Goal: Information Seeking & Learning: Compare options

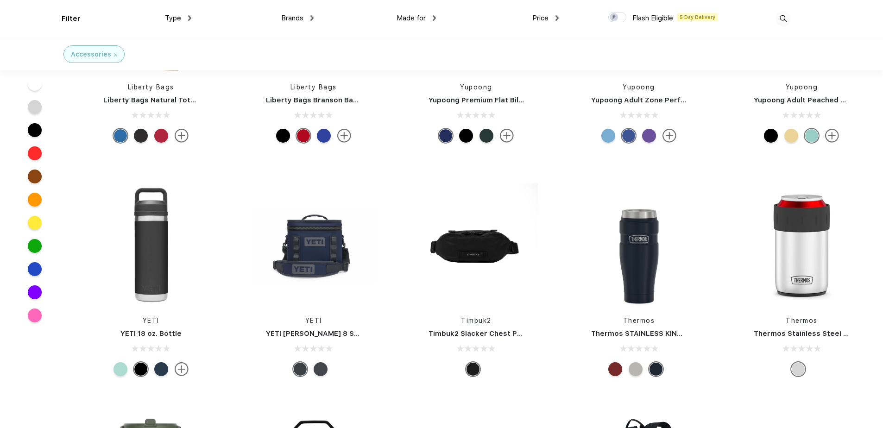
scroll to position [2457, 0]
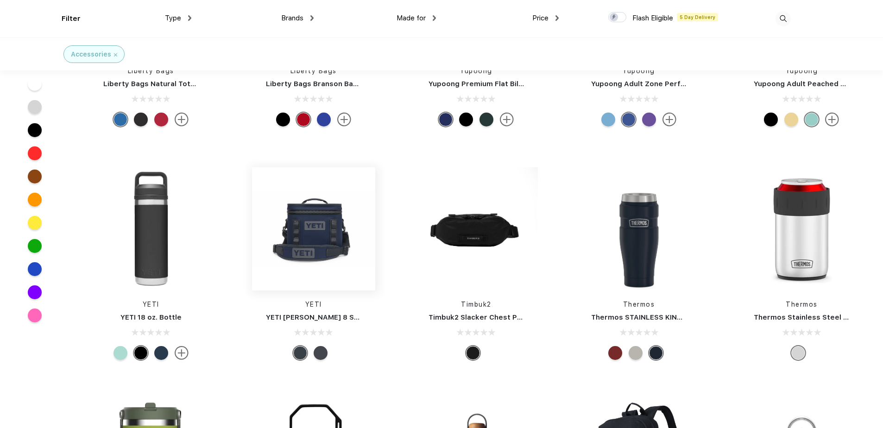
click at [318, 241] on img at bounding box center [313, 228] width 123 height 123
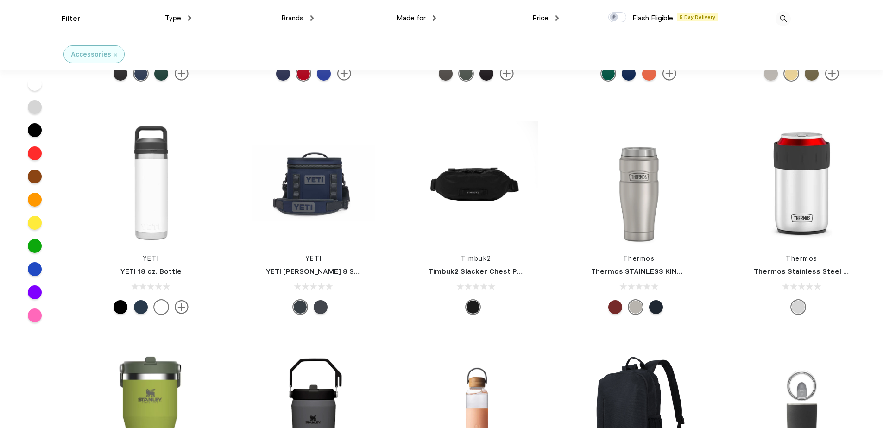
scroll to position [2688, 0]
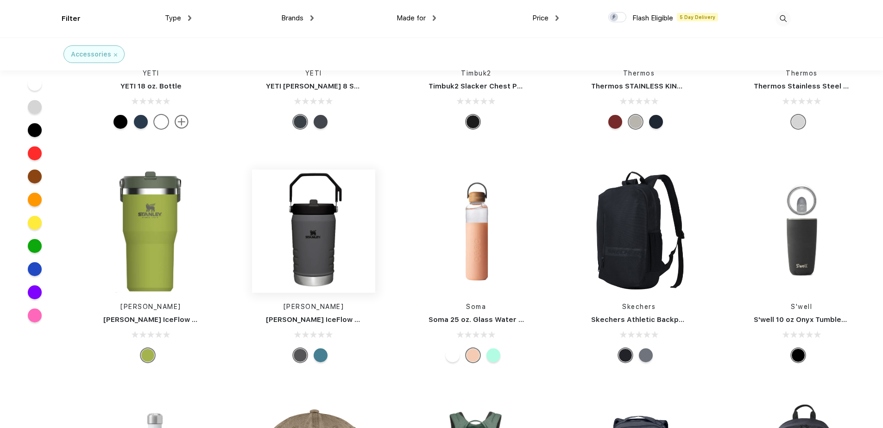
click at [323, 259] on img at bounding box center [313, 231] width 123 height 123
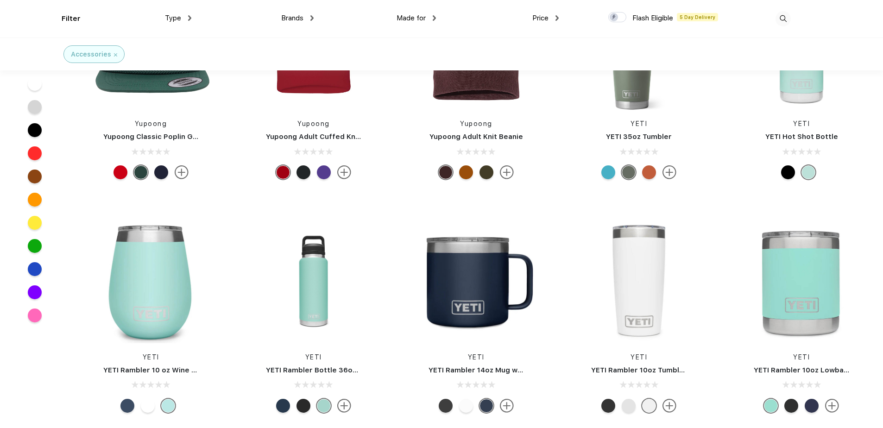
scroll to position [5933, 0]
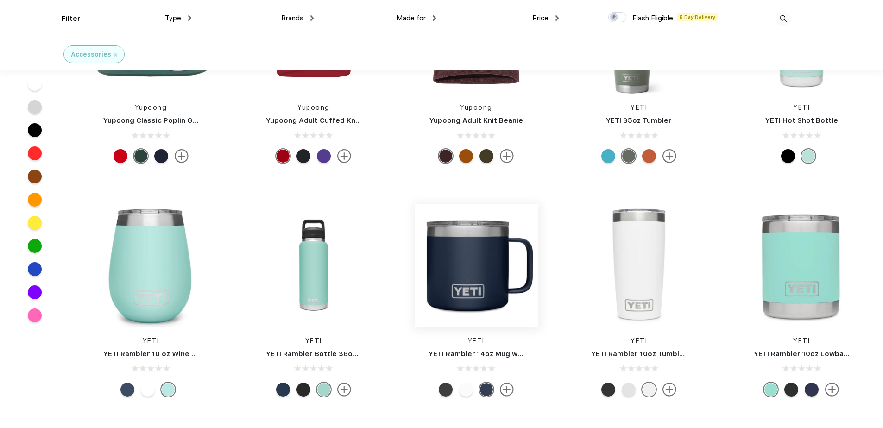
click at [416, 270] on img at bounding box center [476, 265] width 123 height 123
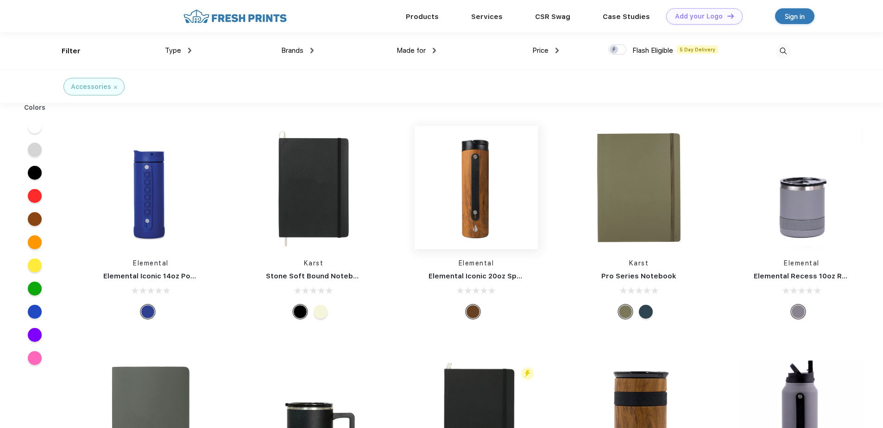
scroll to position [0, 0]
click at [476, 215] on img at bounding box center [476, 187] width 123 height 123
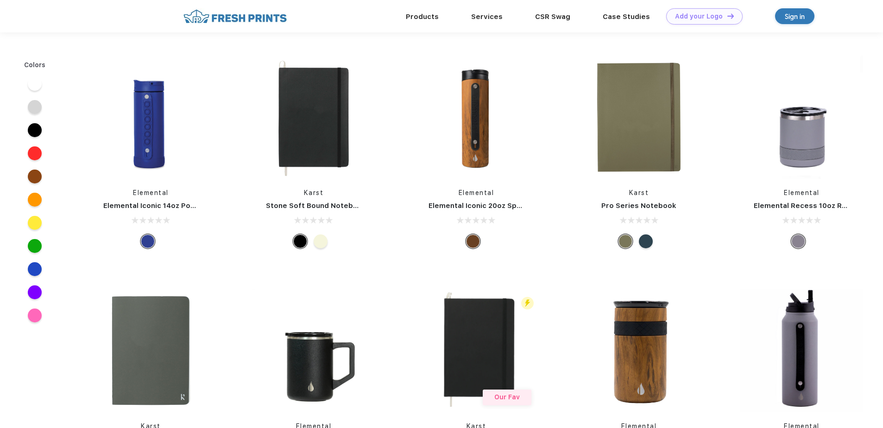
scroll to position [0, 0]
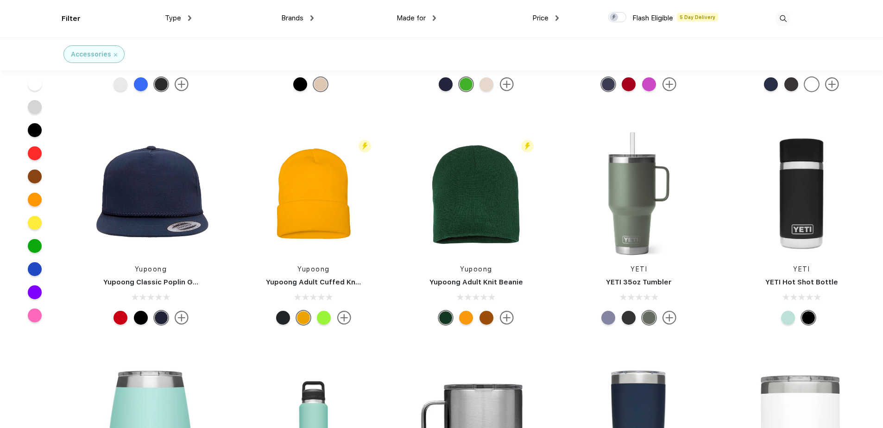
scroll to position [5794, 0]
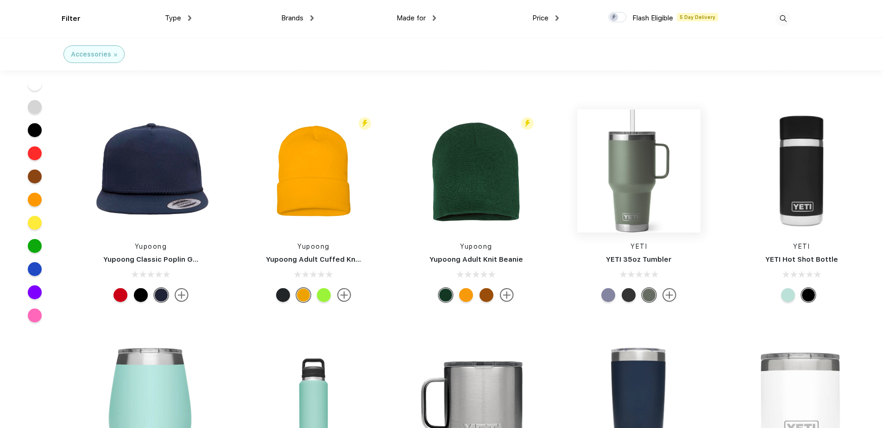
click at [640, 193] on img at bounding box center [638, 170] width 123 height 123
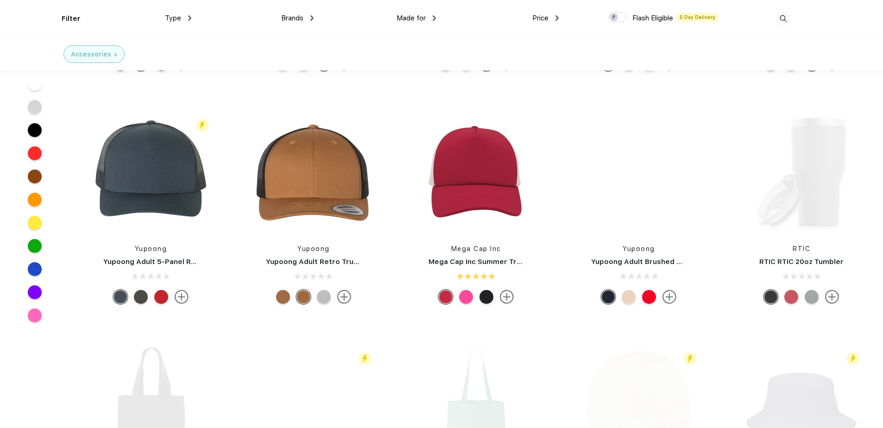
scroll to position [696, 0]
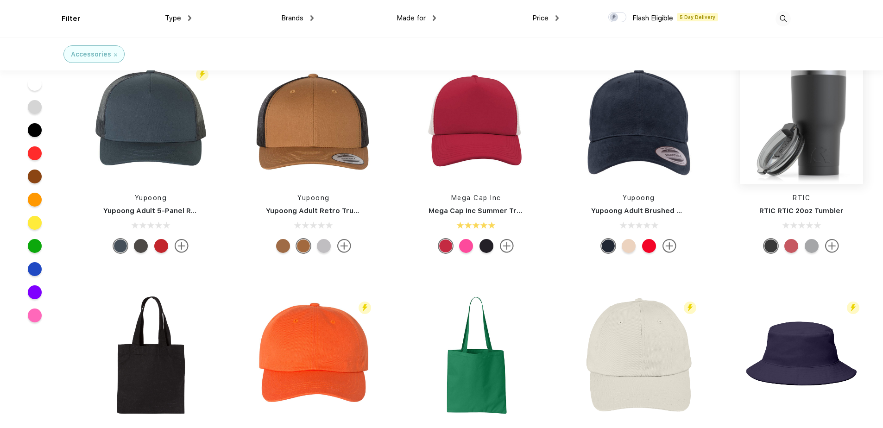
click at [835, 143] on img at bounding box center [801, 122] width 123 height 123
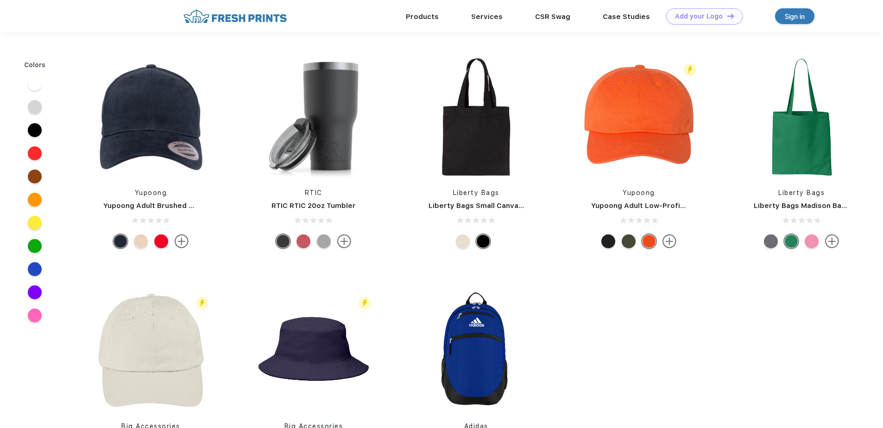
scroll to position [418, 0]
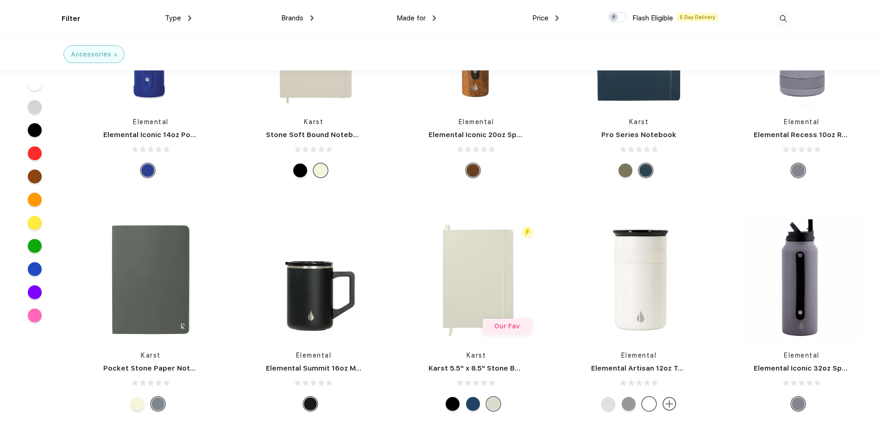
scroll to position [139, 0]
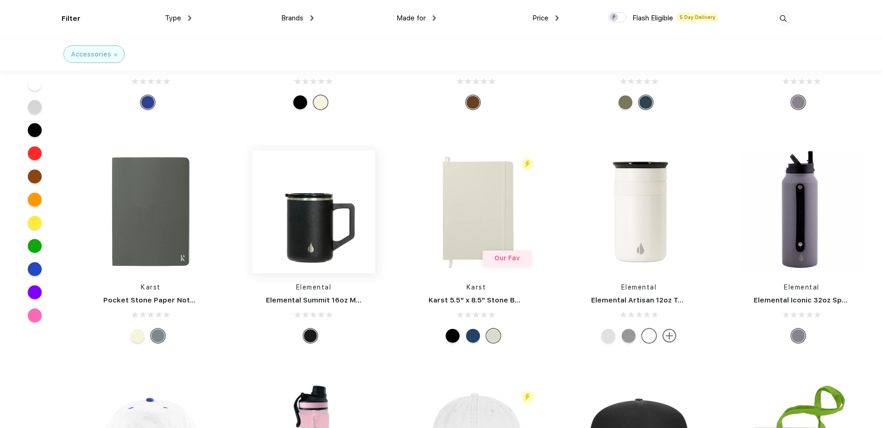
click at [304, 219] on img at bounding box center [313, 211] width 123 height 123
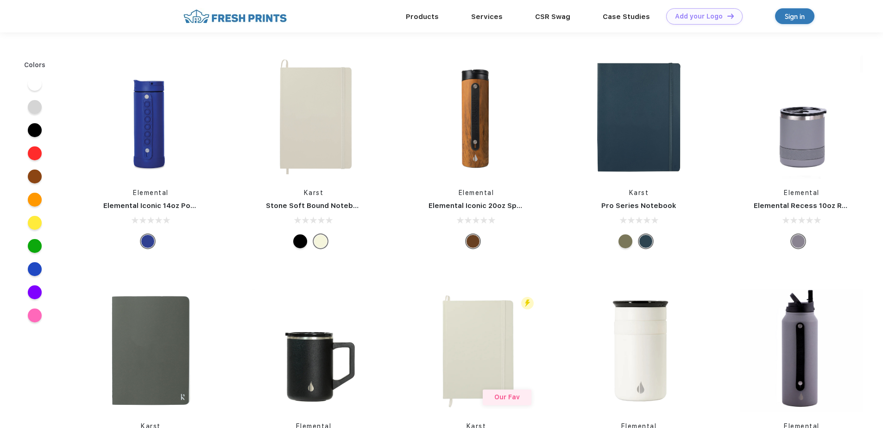
scroll to position [139, 0]
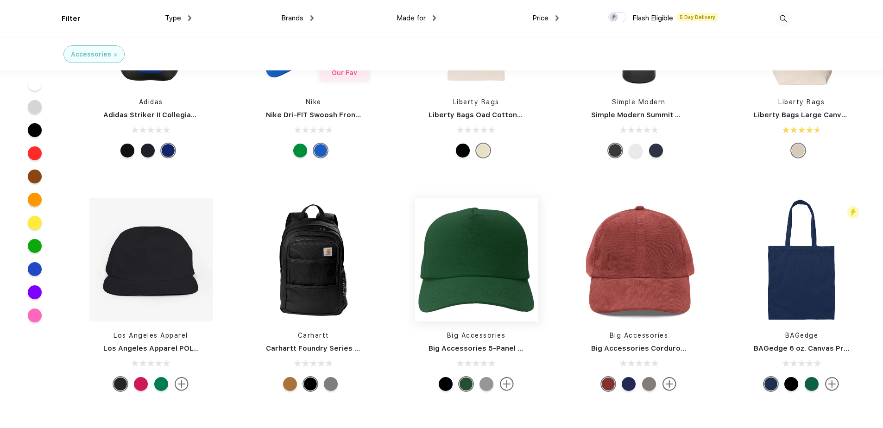
scroll to position [1298, 0]
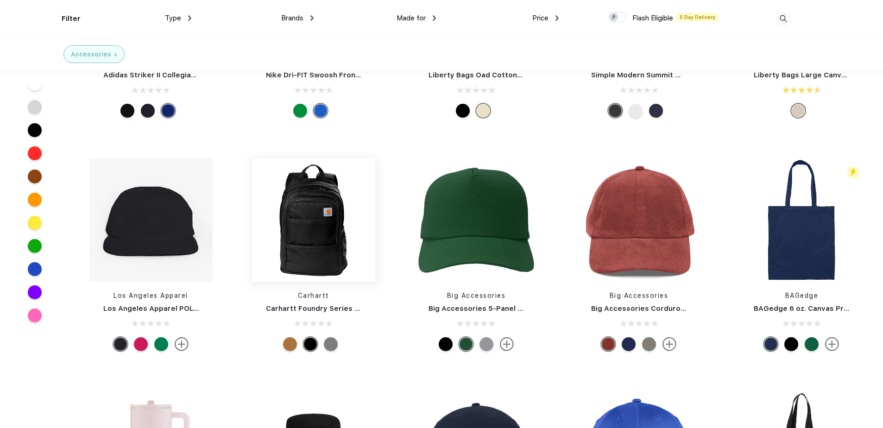
click at [287, 244] on img at bounding box center [313, 220] width 123 height 123
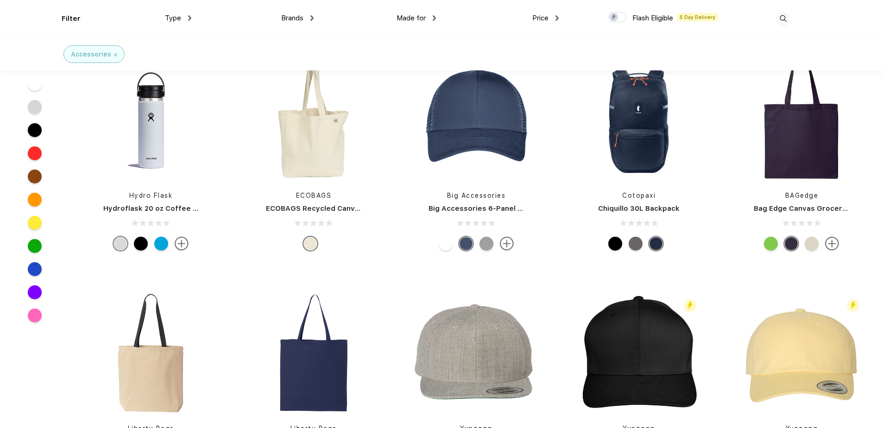
scroll to position [2225, 0]
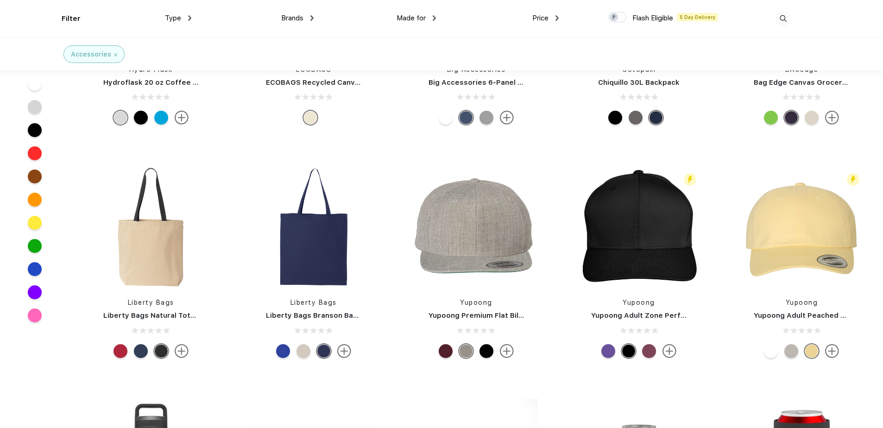
click at [784, 16] on img at bounding box center [783, 18] width 15 height 15
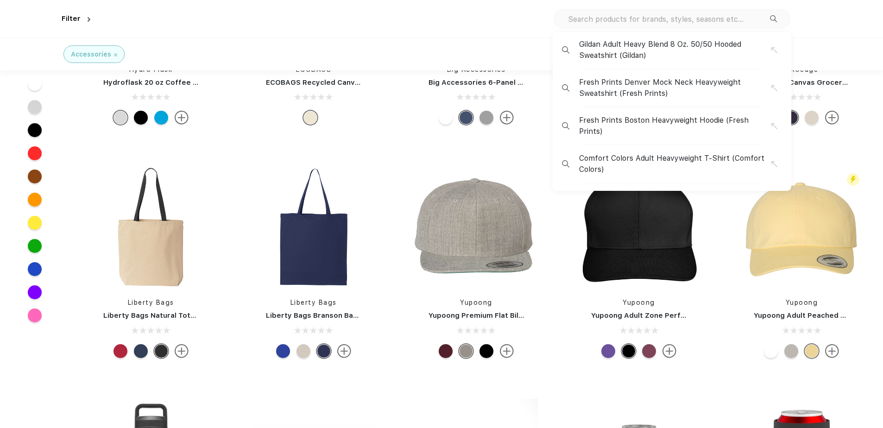
click at [550, 319] on div "Yupoong Yupoong Premium Flat Bill Snapback Cap" at bounding box center [476, 263] width 163 height 197
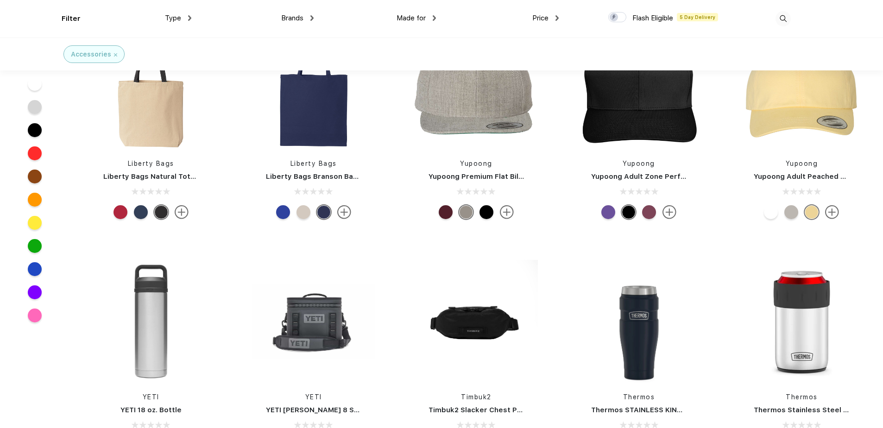
scroll to position [2457, 0]
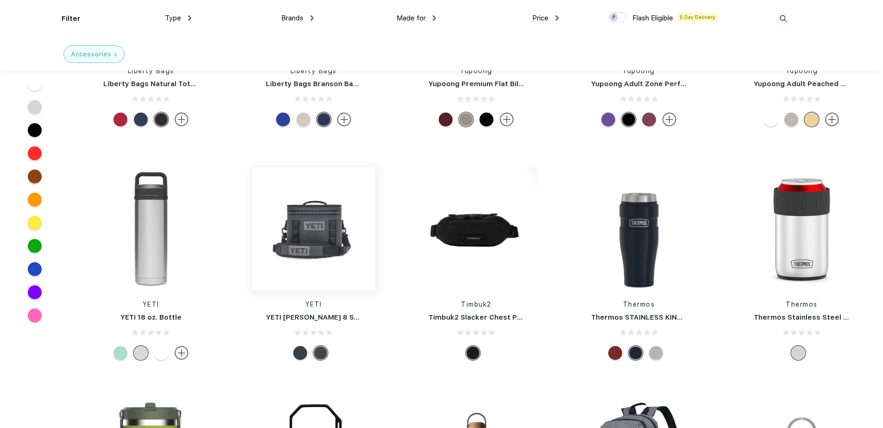
click at [309, 232] on img at bounding box center [313, 228] width 123 height 123
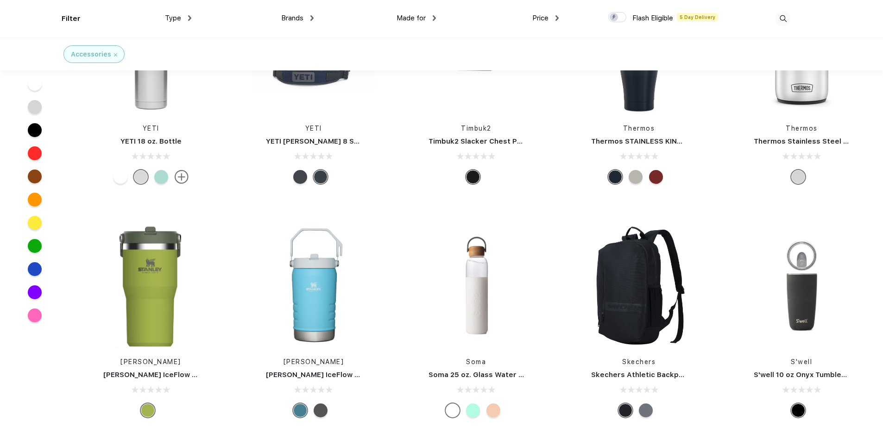
scroll to position [2735, 0]
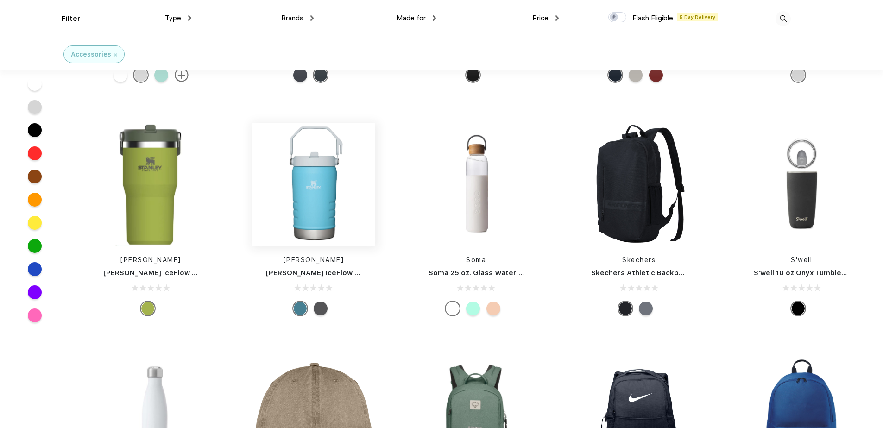
click at [317, 183] on img at bounding box center [313, 184] width 123 height 123
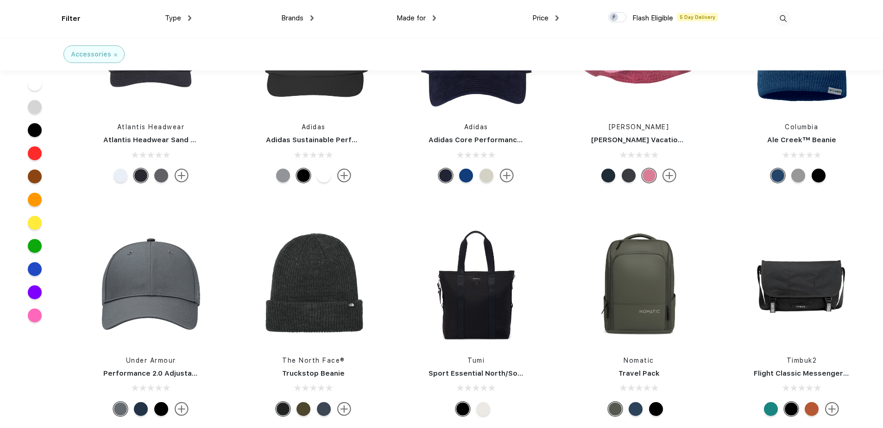
scroll to position [4542, 0]
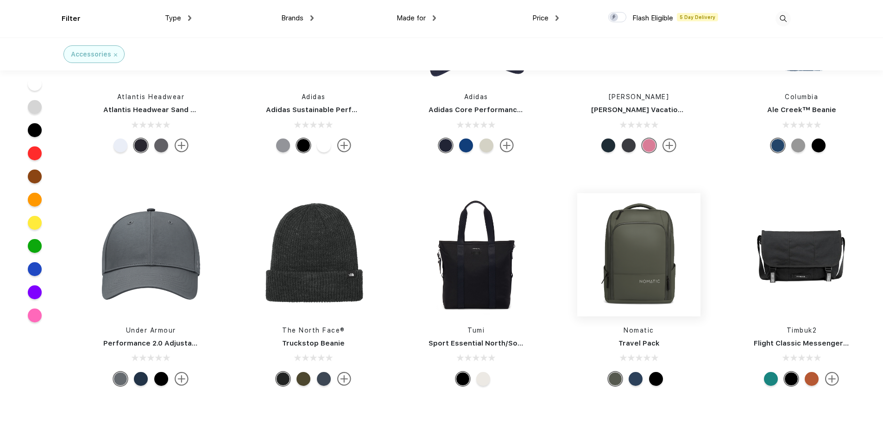
click at [609, 251] on img at bounding box center [638, 254] width 123 height 123
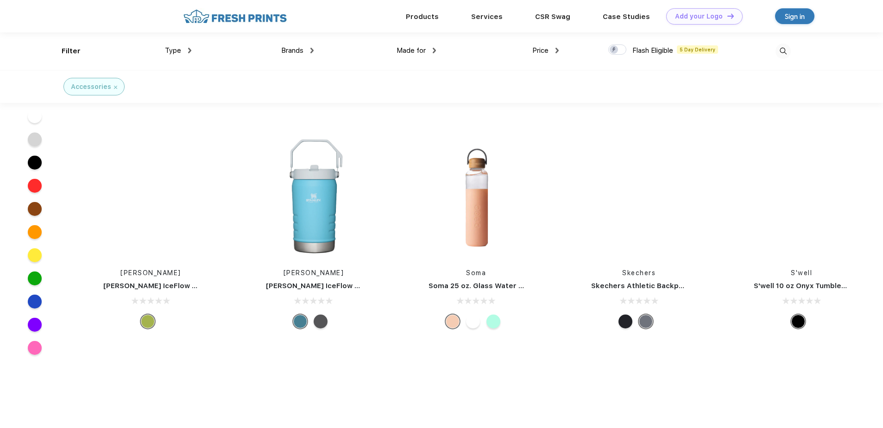
scroll to position [2689, 0]
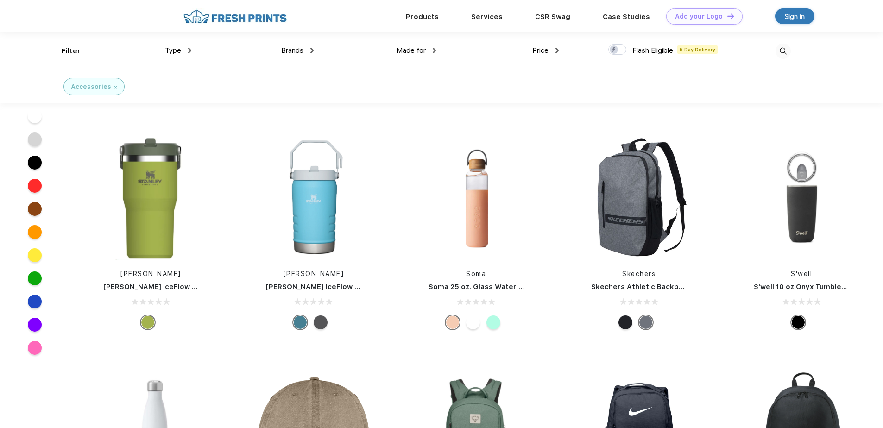
click at [473, 322] on div at bounding box center [473, 323] width 14 height 14
click at [462, 246] on img at bounding box center [476, 198] width 123 height 123
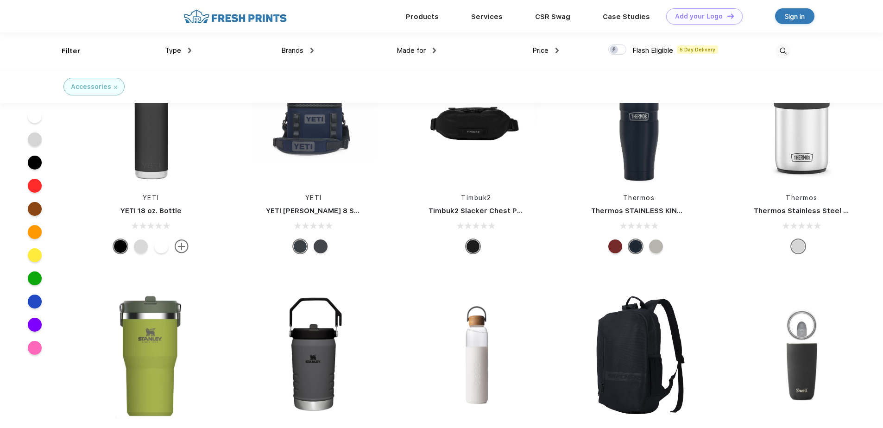
scroll to position [2474, 0]
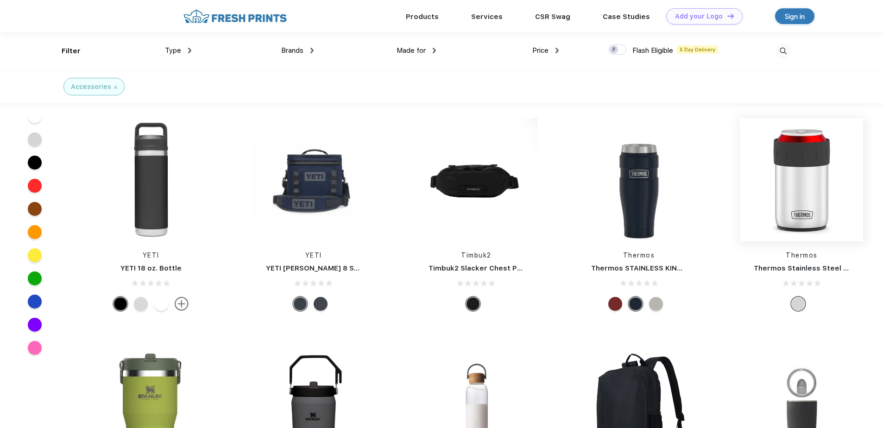
click at [788, 224] on img at bounding box center [801, 179] width 123 height 123
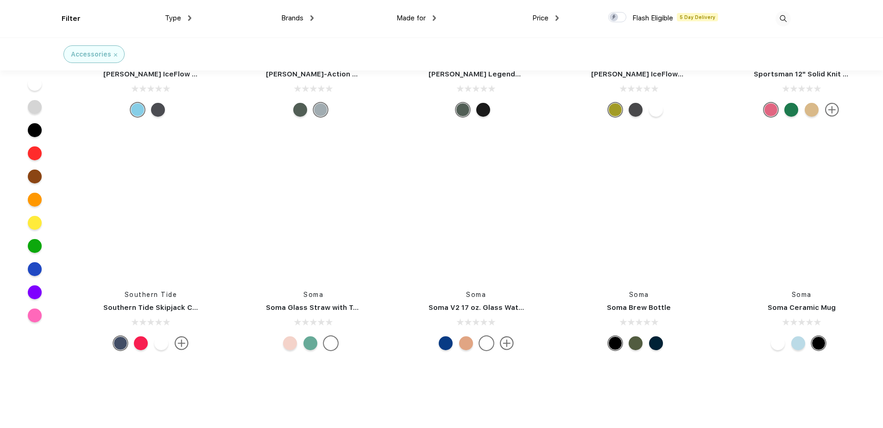
scroll to position [9270, 0]
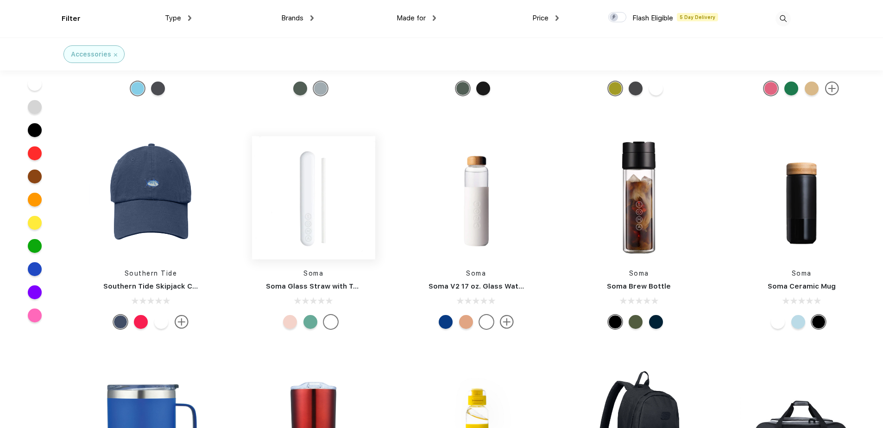
click at [310, 177] on img at bounding box center [313, 197] width 123 height 123
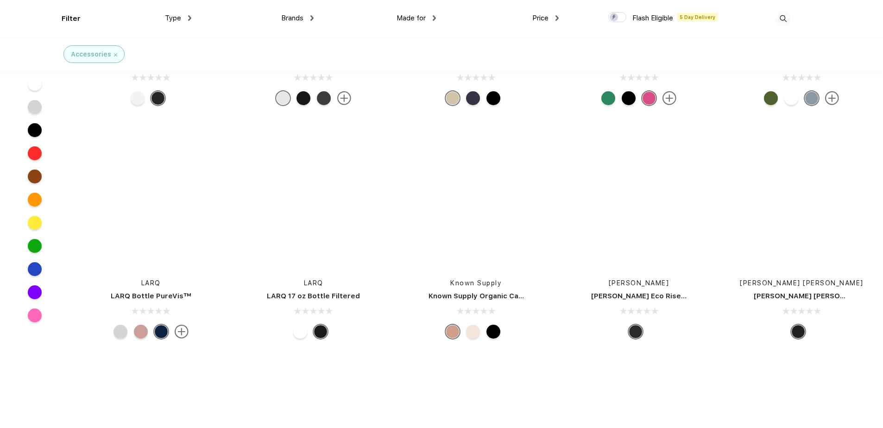
scroll to position [16326, 0]
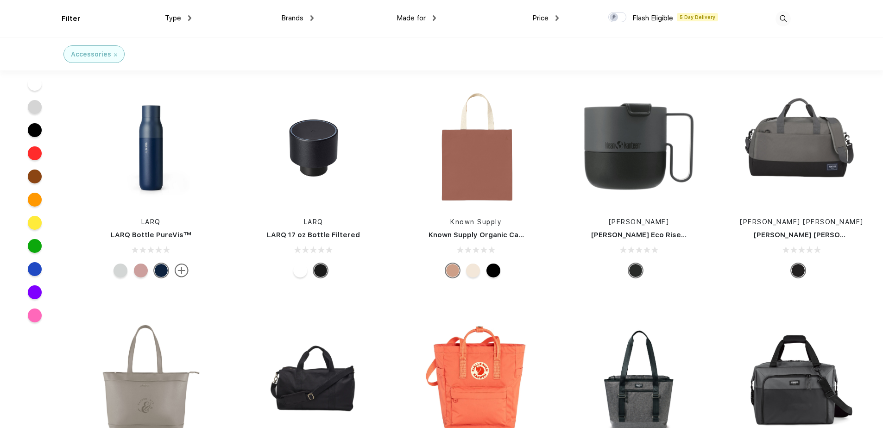
click at [174, 18] on span "Type" at bounding box center [173, 18] width 16 height 8
click at [186, 18] on div "Type" at bounding box center [178, 18] width 26 height 11
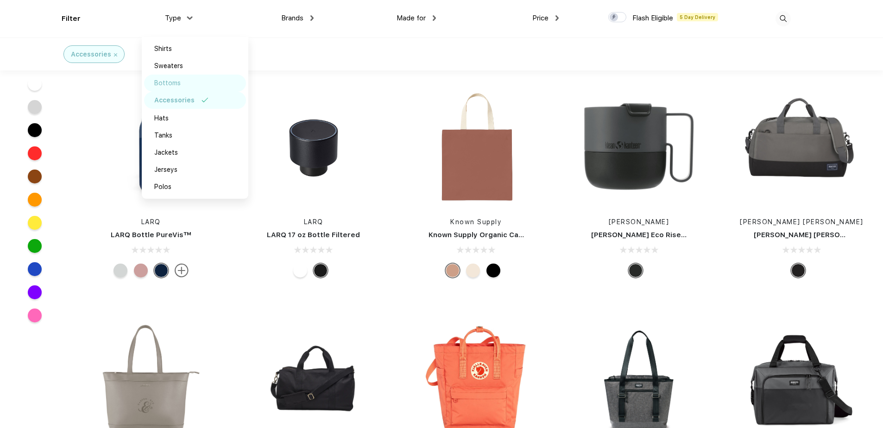
scroll to position [16419, 0]
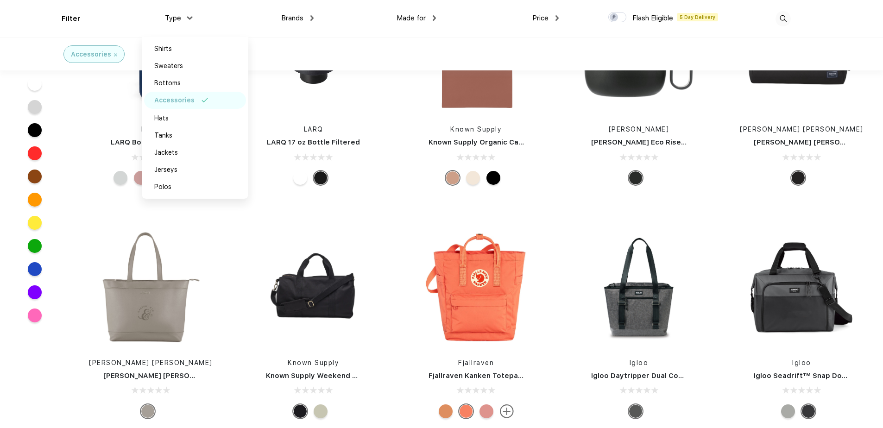
click at [280, 50] on div "Accessories" at bounding box center [441, 54] width 883 height 33
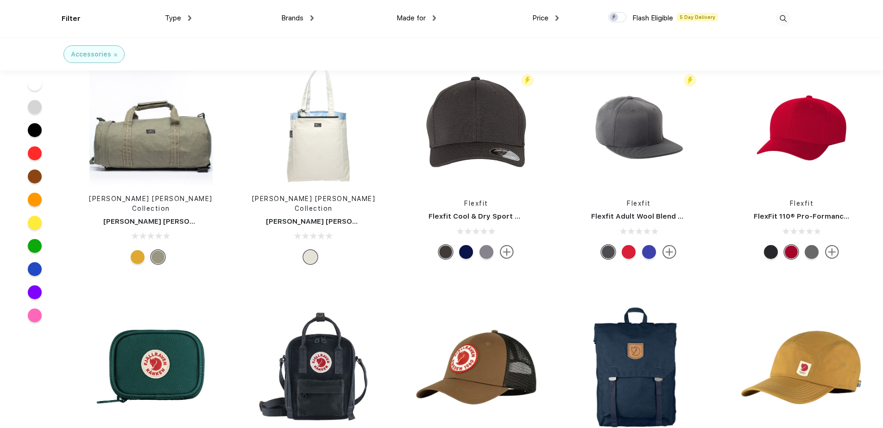
scroll to position [18273, 0]
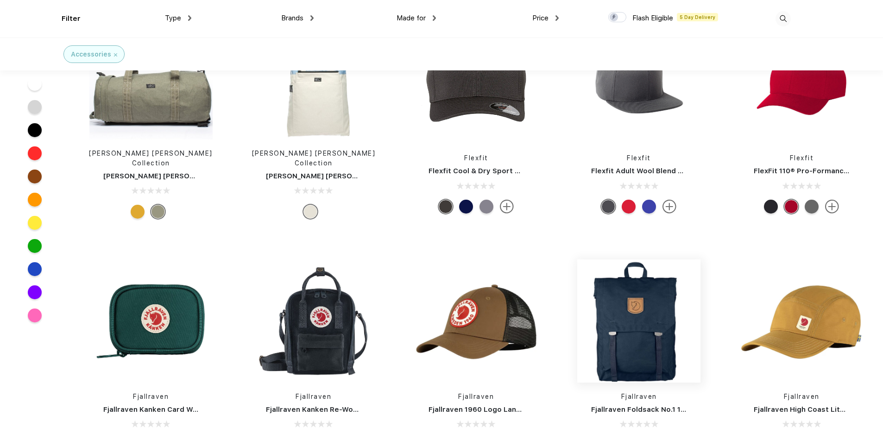
click at [615, 295] on img at bounding box center [638, 321] width 123 height 123
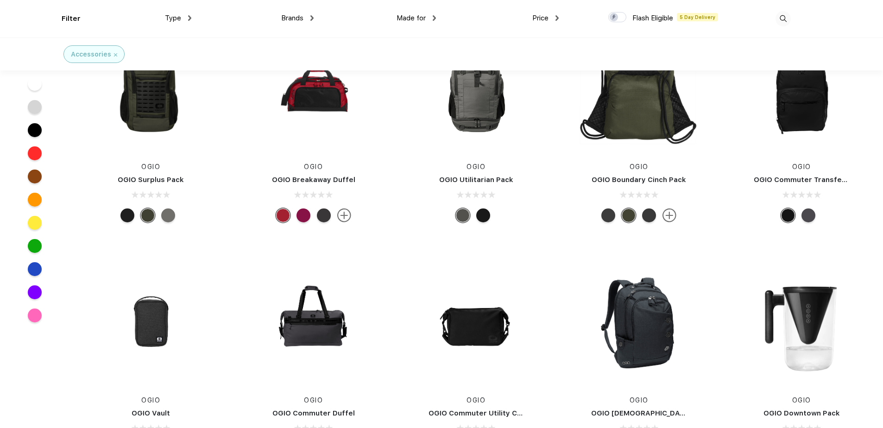
scroll to position [13187, 0]
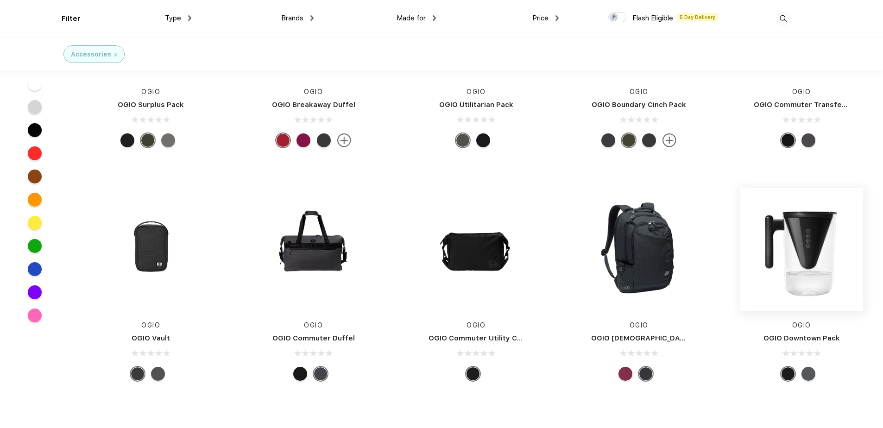
click at [823, 273] on img at bounding box center [801, 249] width 123 height 123
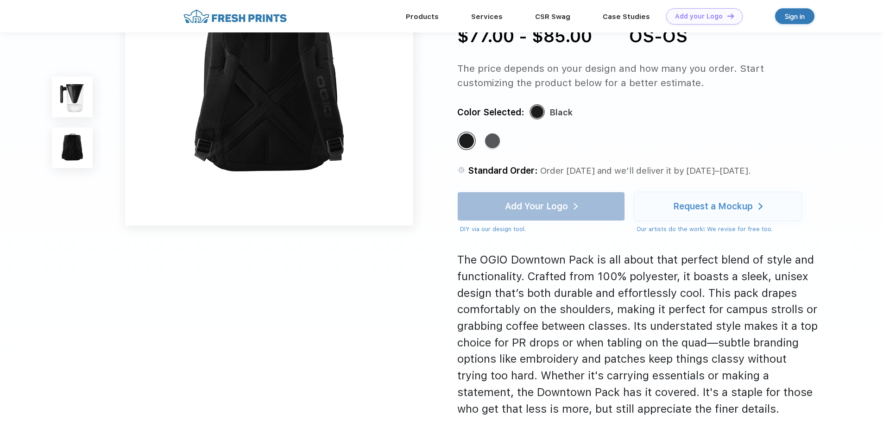
scroll to position [278, 0]
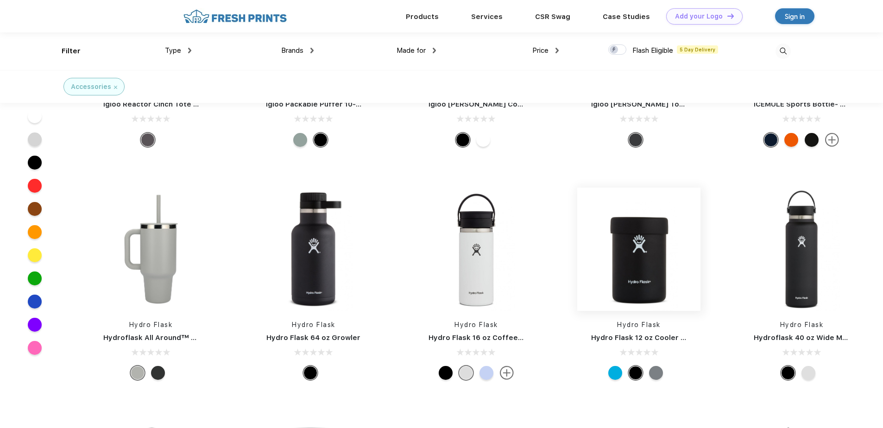
scroll to position [16847, 0]
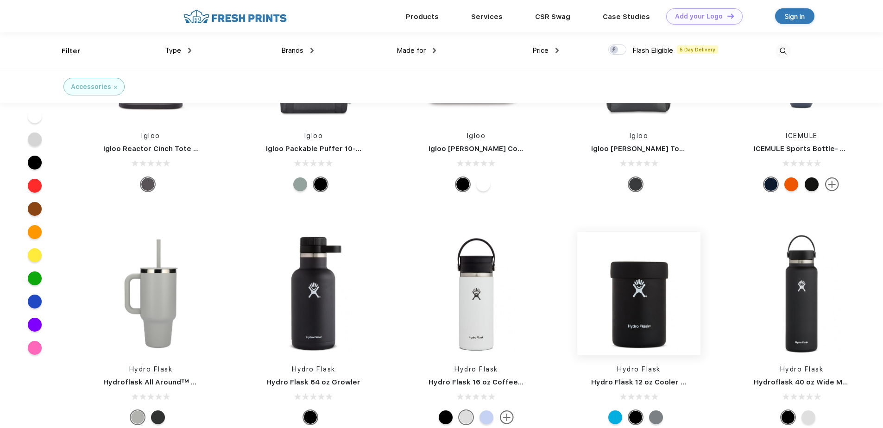
click at [613, 320] on img at bounding box center [638, 293] width 123 height 123
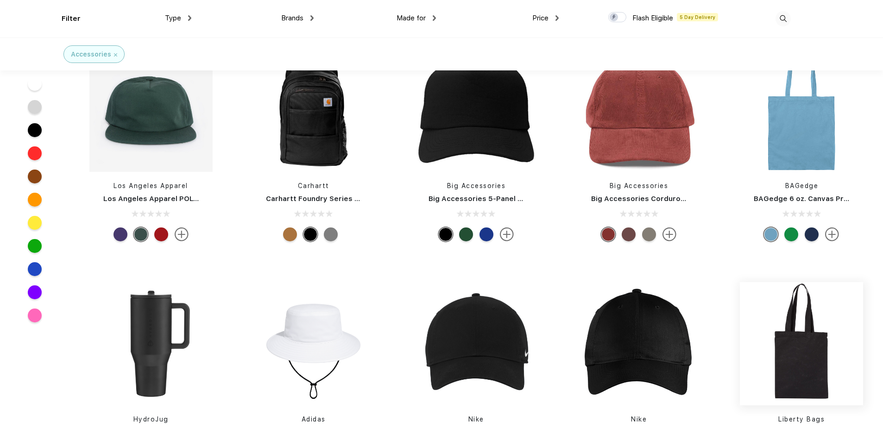
scroll to position [1287, 0]
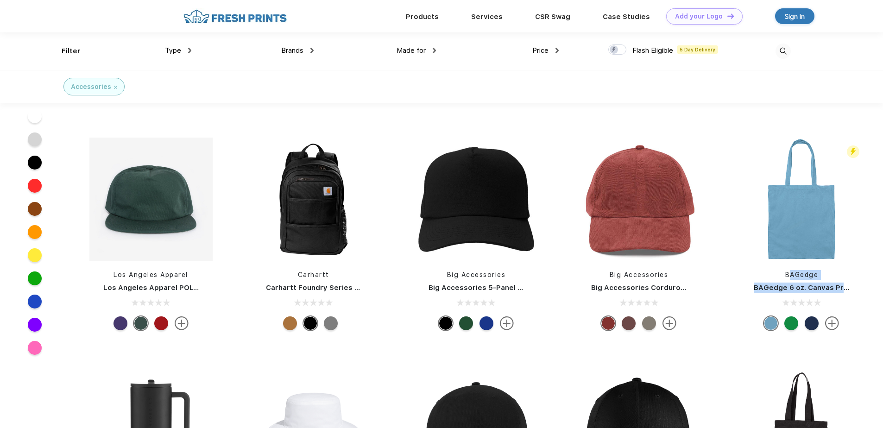
drag, startPoint x: 882, startPoint y: 234, endPoint x: 888, endPoint y: 304, distance: 70.2
click at [883, 304] on html "Products Services Printing Fulfillment CSR Swag BIPOC-Owned Brands Women-Owned …" at bounding box center [441, 18] width 883 height 2611
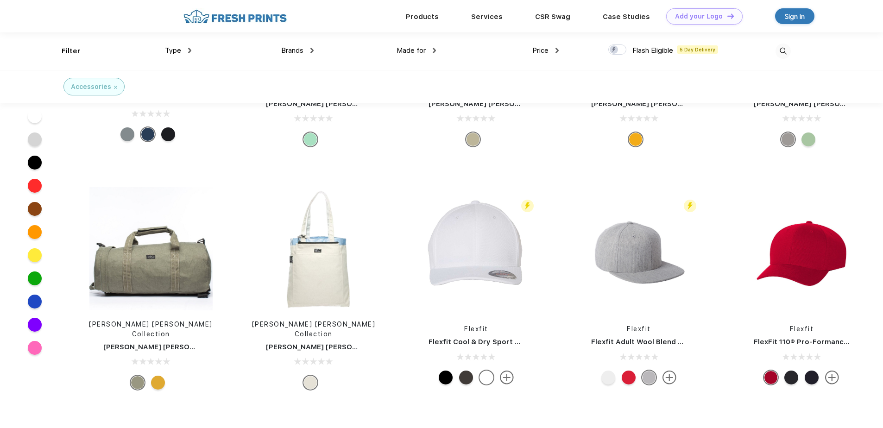
scroll to position [18023, 0]
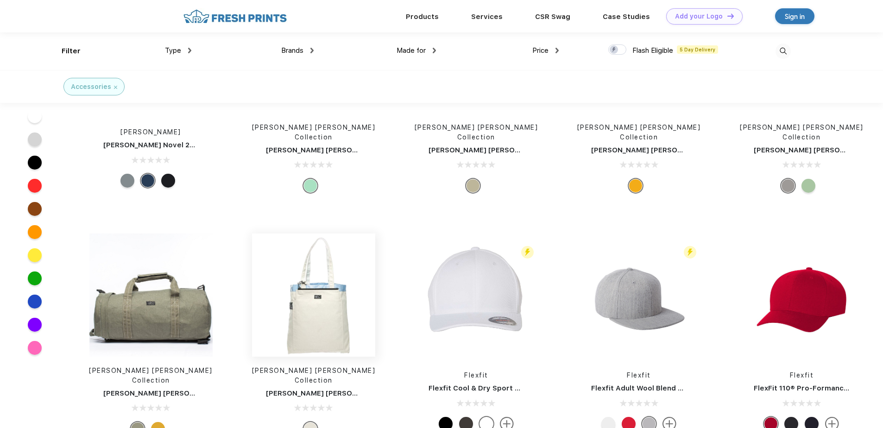
click at [323, 299] on img at bounding box center [313, 295] width 123 height 123
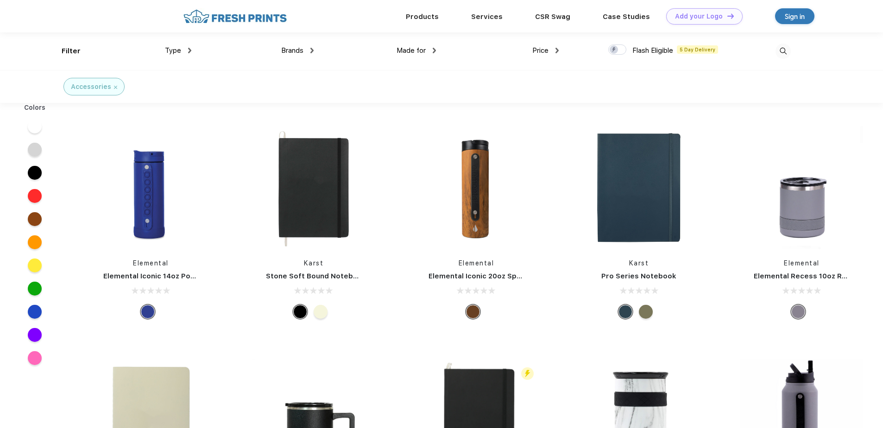
scroll to position [0, 0]
